Goal: Task Accomplishment & Management: Complete application form

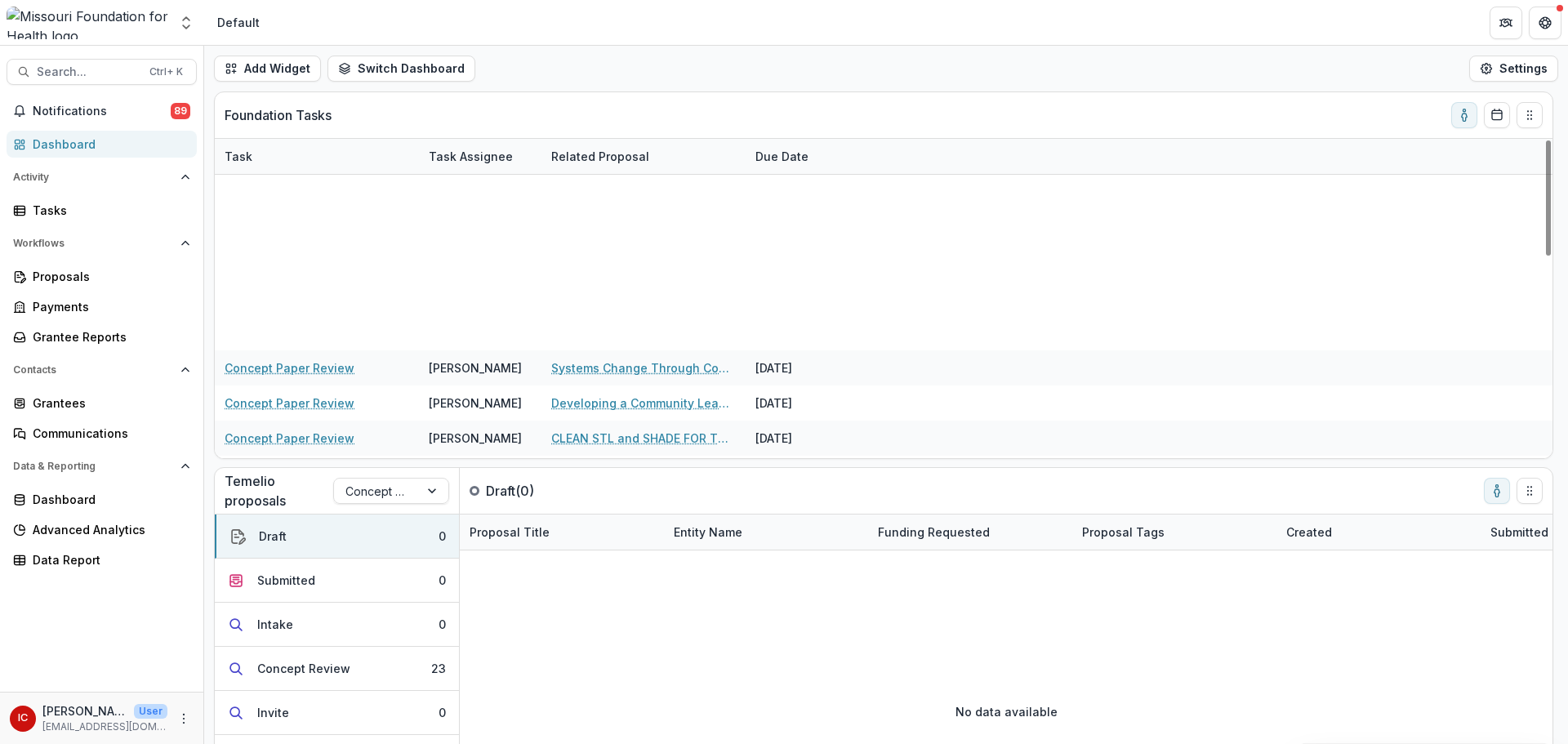
scroll to position [559, 0]
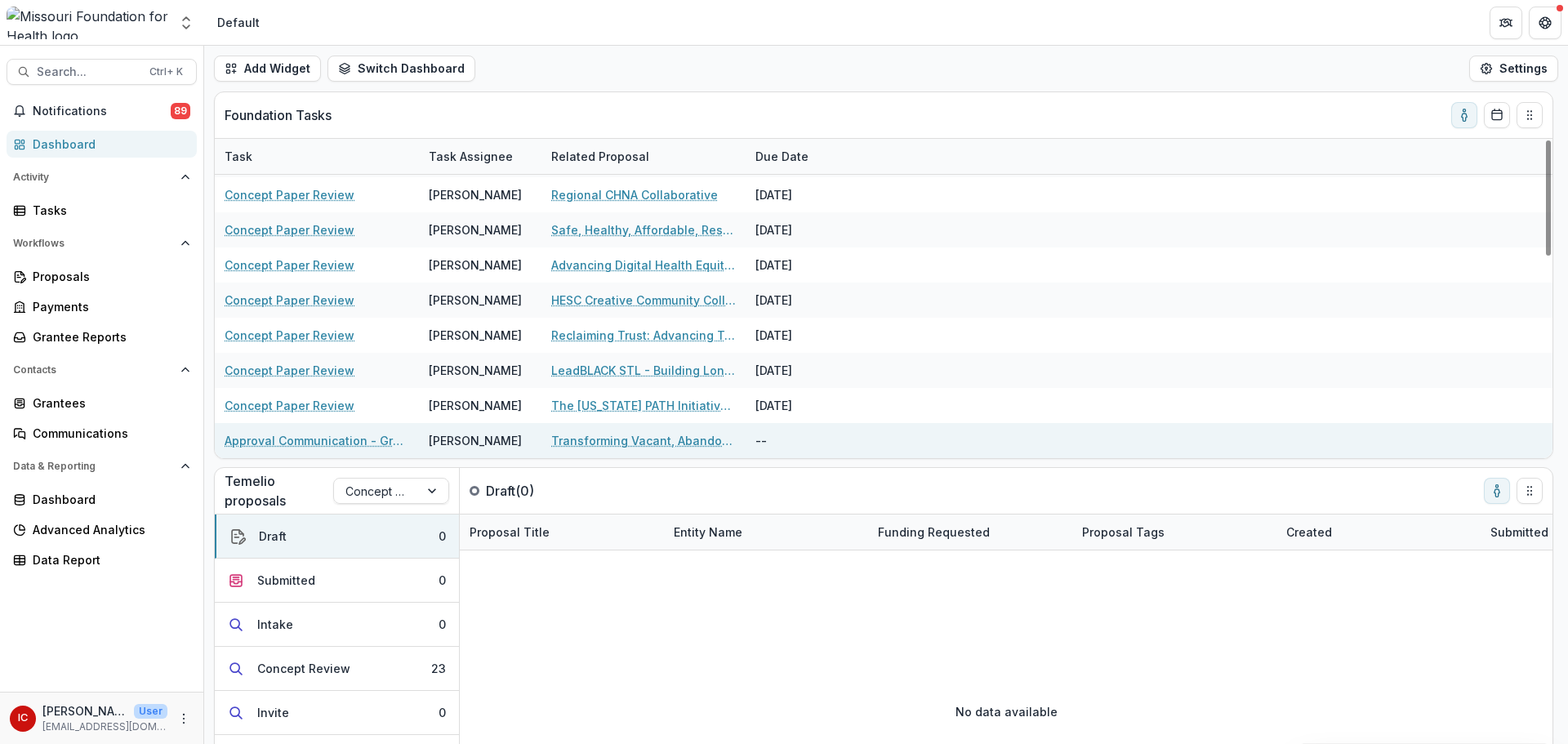
click at [334, 436] on link "Approval Communication - Grant" at bounding box center [316, 441] width 185 height 17
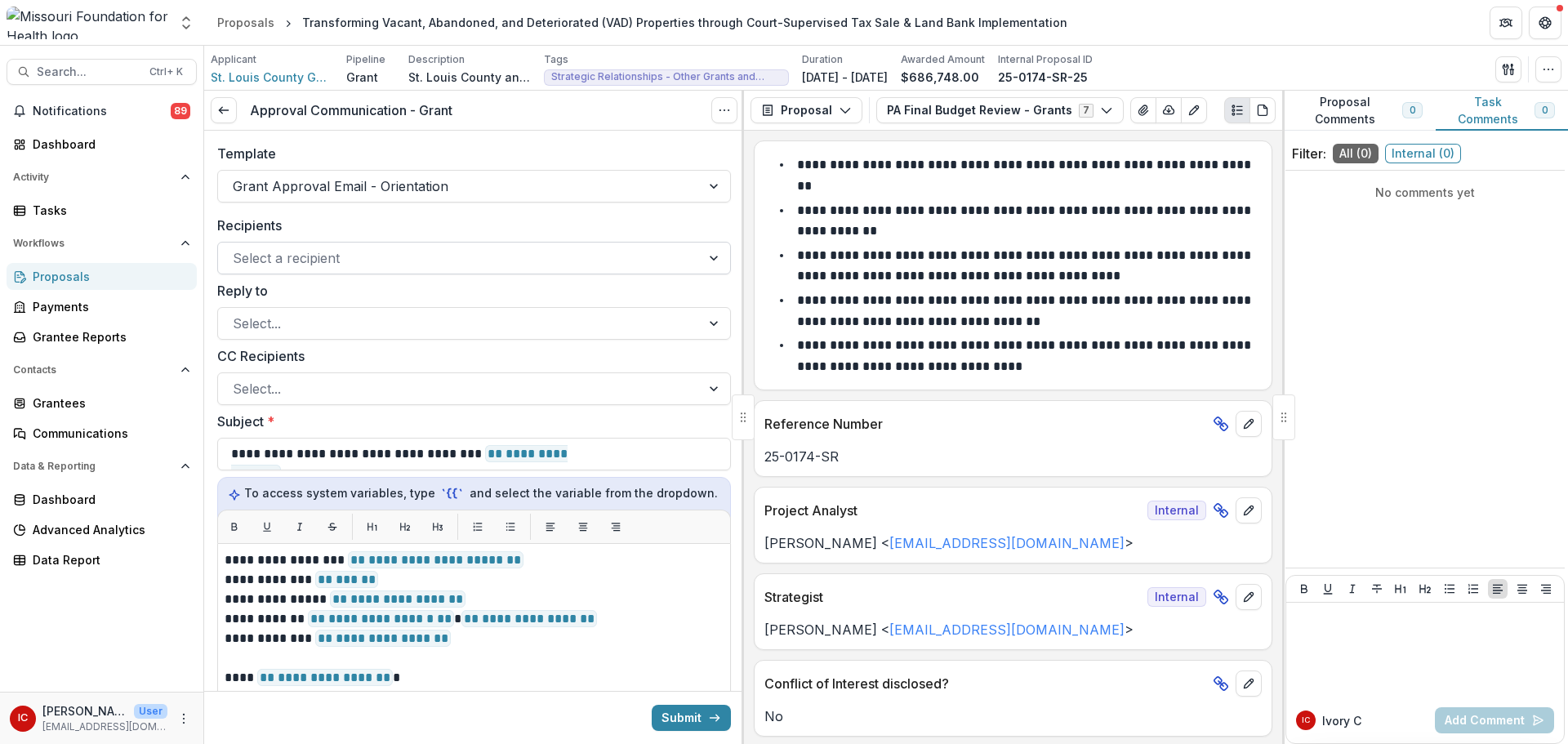
drag, startPoint x: 263, startPoint y: 240, endPoint x: 285, endPoint y: 257, distance: 27.8
click at [263, 240] on div "Recipients Select a recipient" at bounding box center [474, 244] width 514 height 59
click at [287, 258] on div at bounding box center [459, 258] width 453 height 23
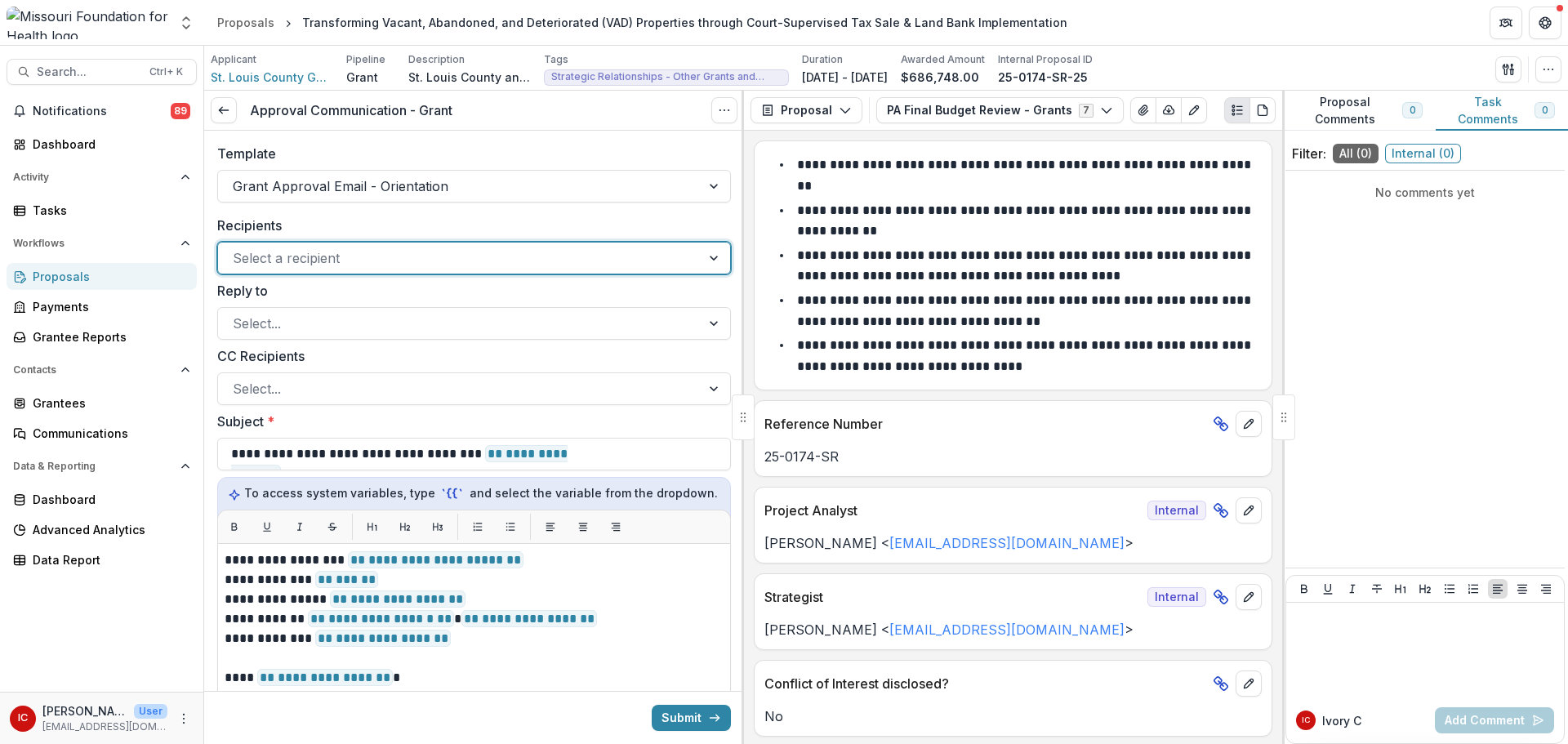
click at [556, 258] on div at bounding box center [459, 258] width 453 height 23
